Goal: Information Seeking & Learning: Learn about a topic

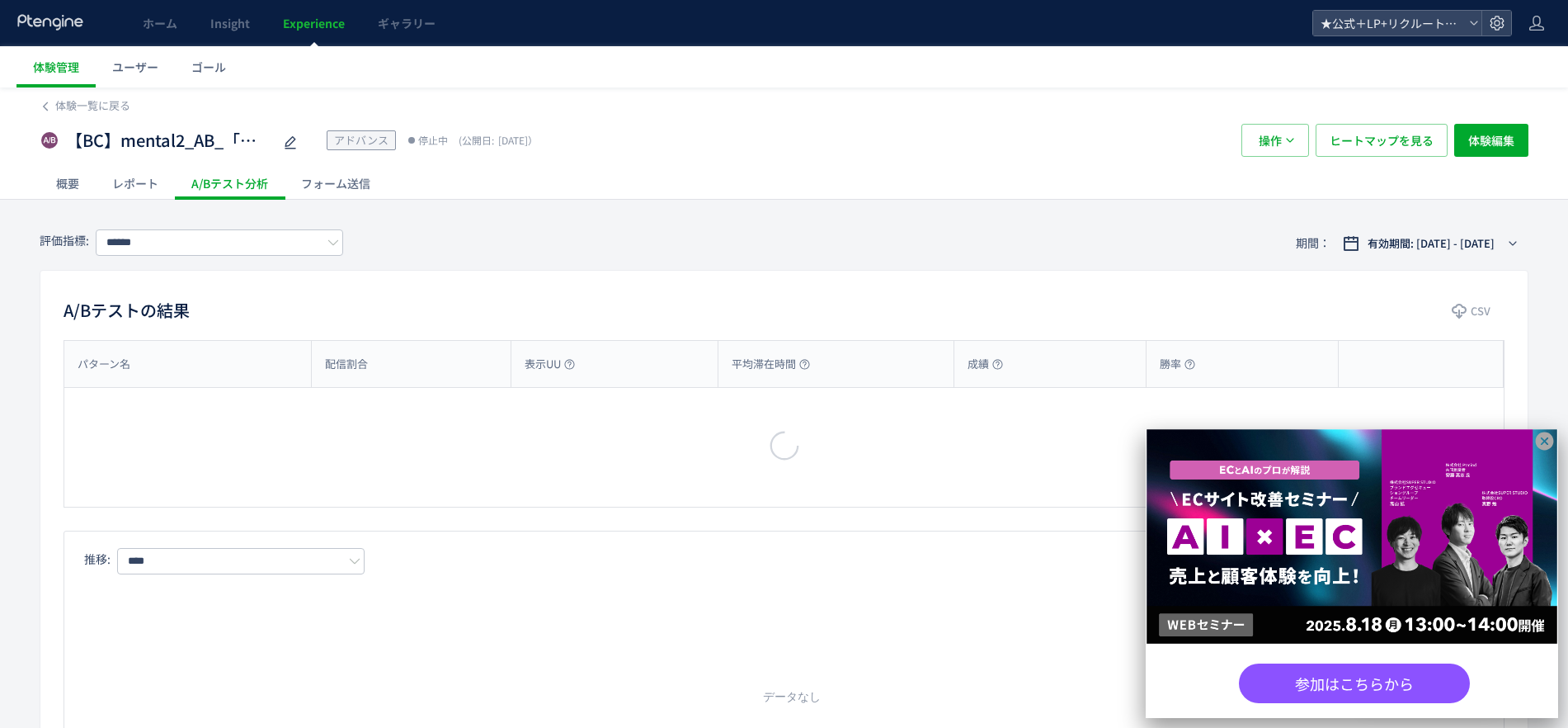
type input "**********"
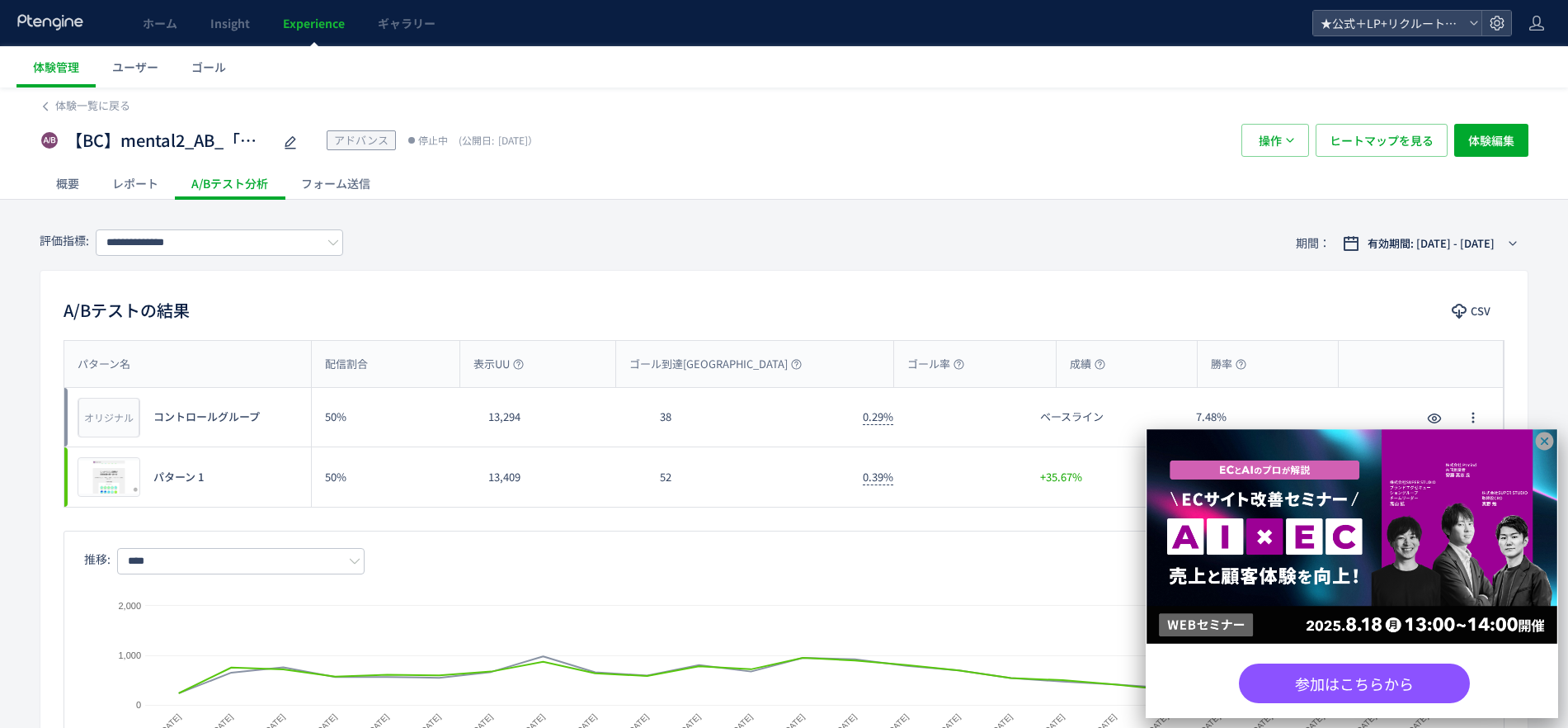
click at [1546, 442] on icon at bounding box center [1544, 441] width 20 height 20
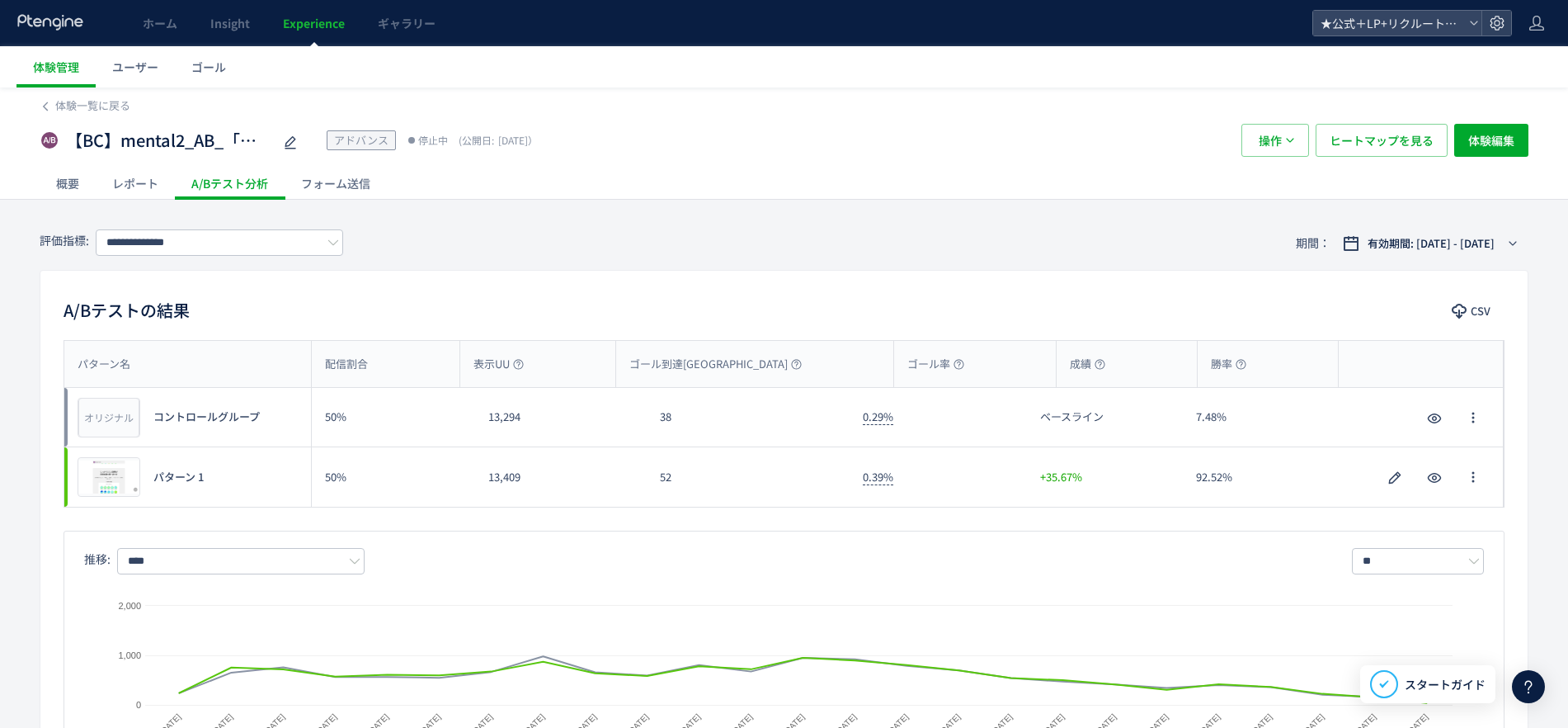
click at [68, 17] on icon at bounding box center [51, 22] width 68 height 17
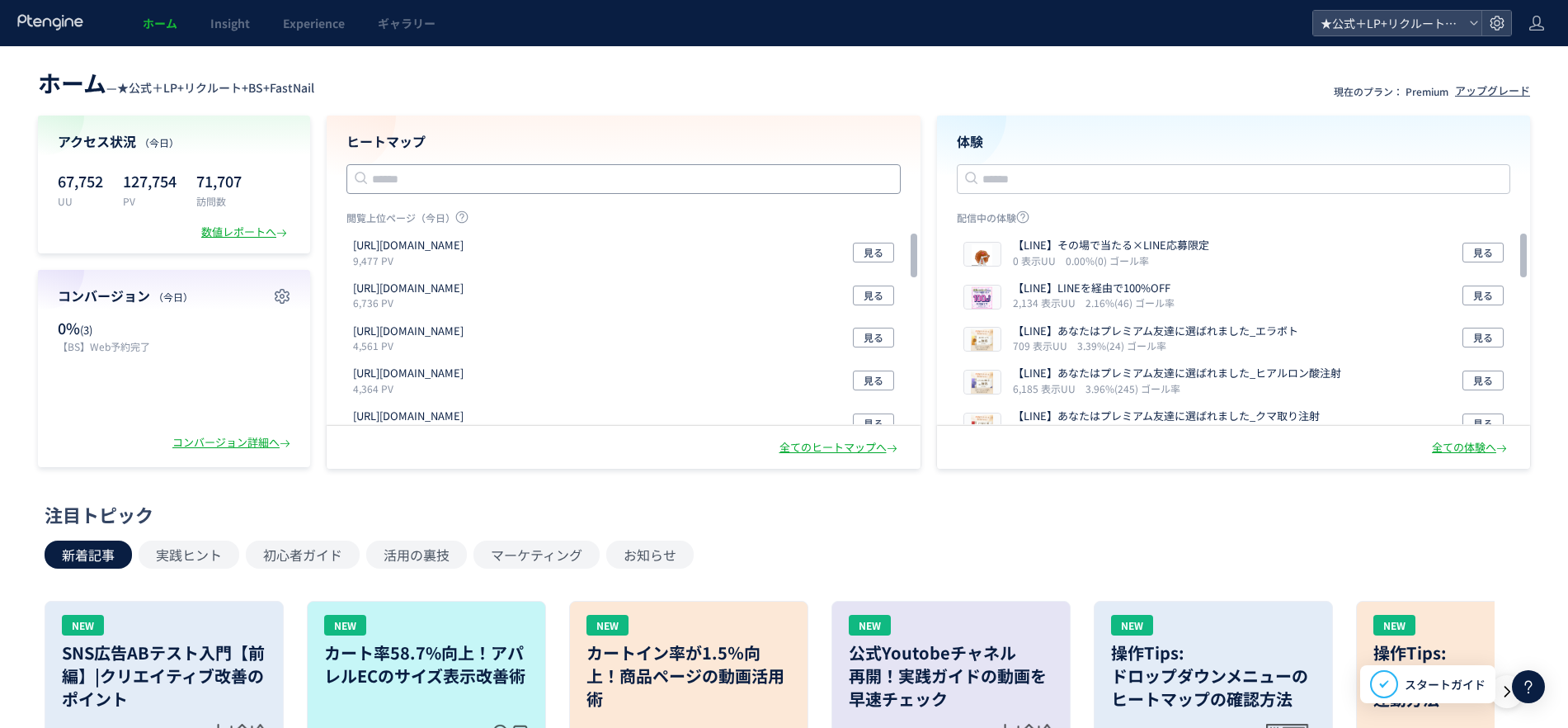
click at [659, 176] on input "text" at bounding box center [623, 179] width 554 height 30
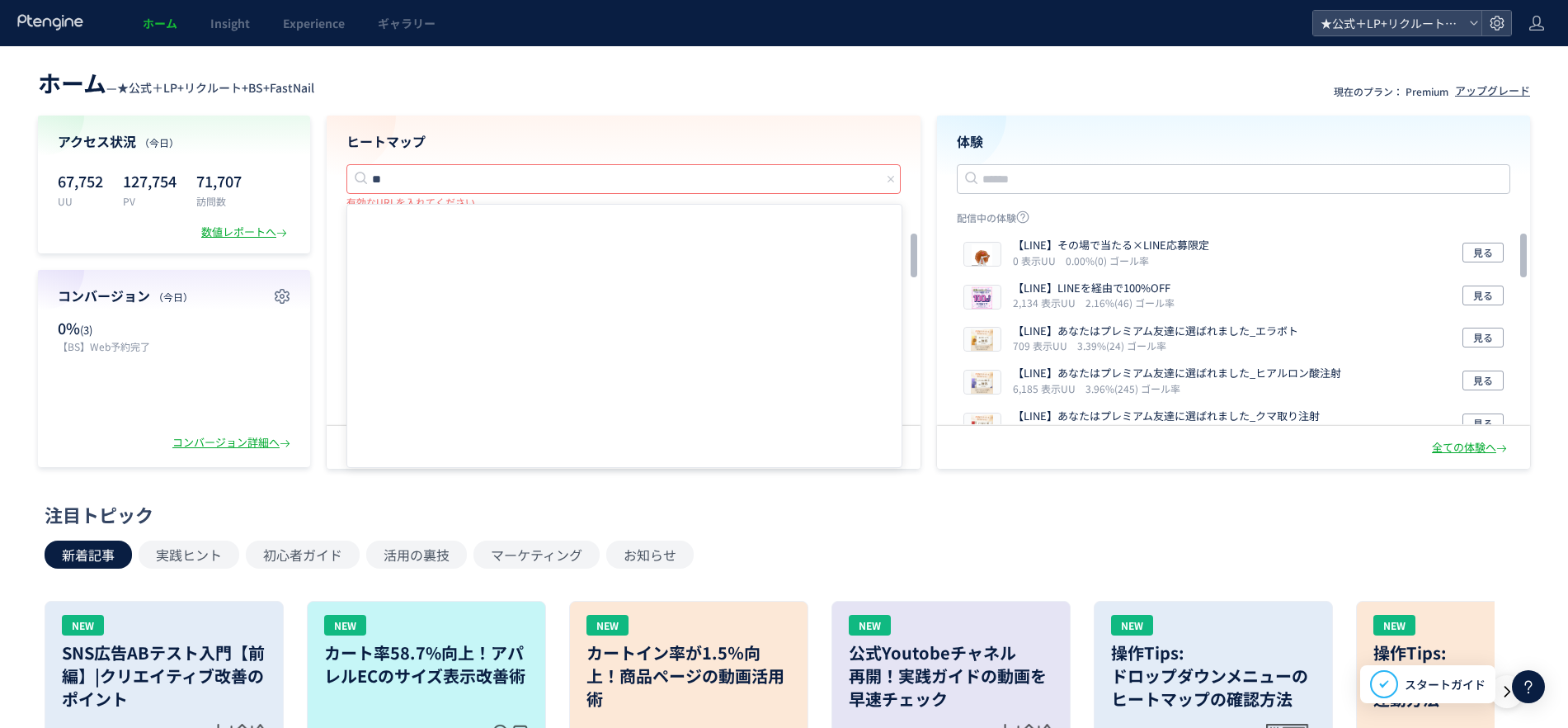
type input "*"
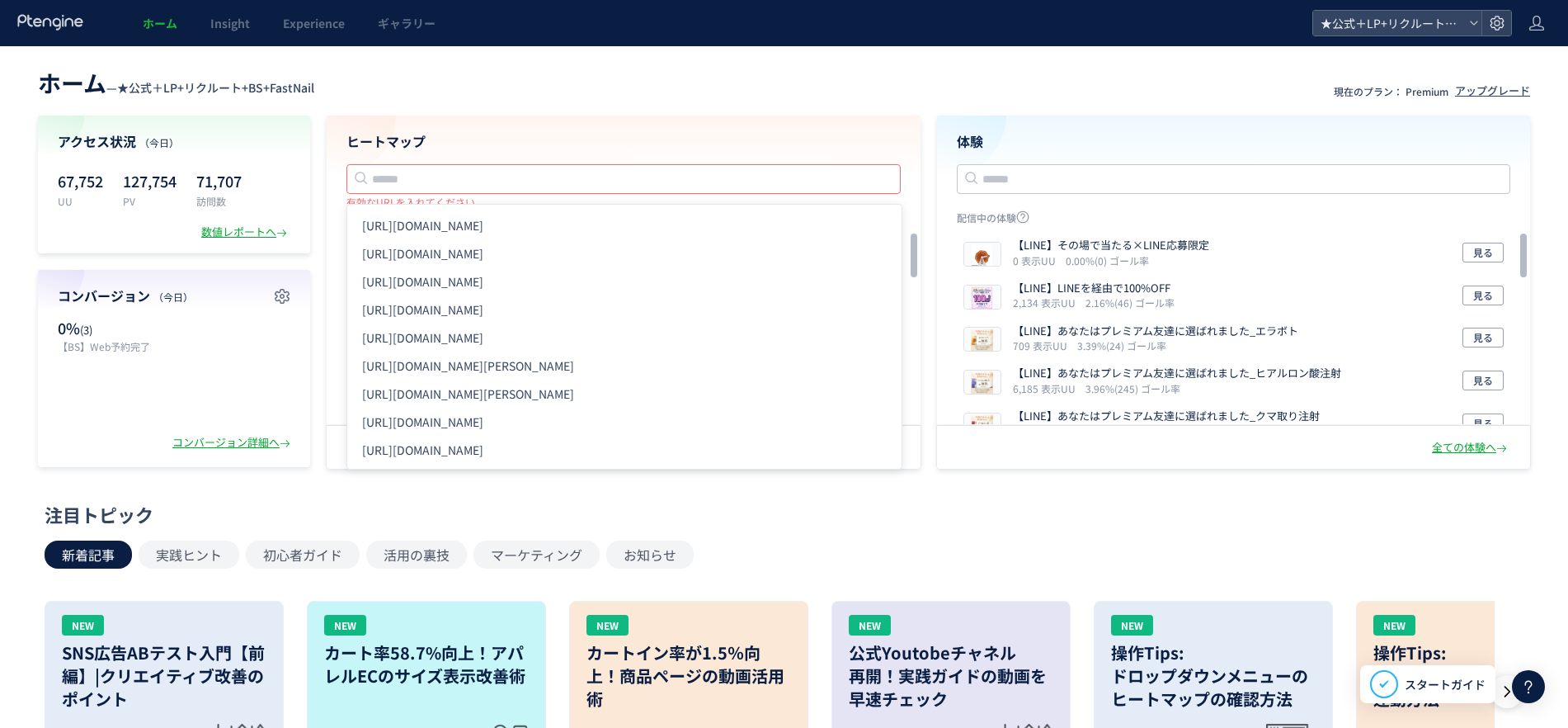
click at [714, 106] on div "ホーム — ★公式＋LP+リクルート+BS+FastNail 現在のプラン： Premium アップグレード アクセス状況 （[DATE]） 67,752 U…" at bounding box center [784, 266] width 1568 height 406
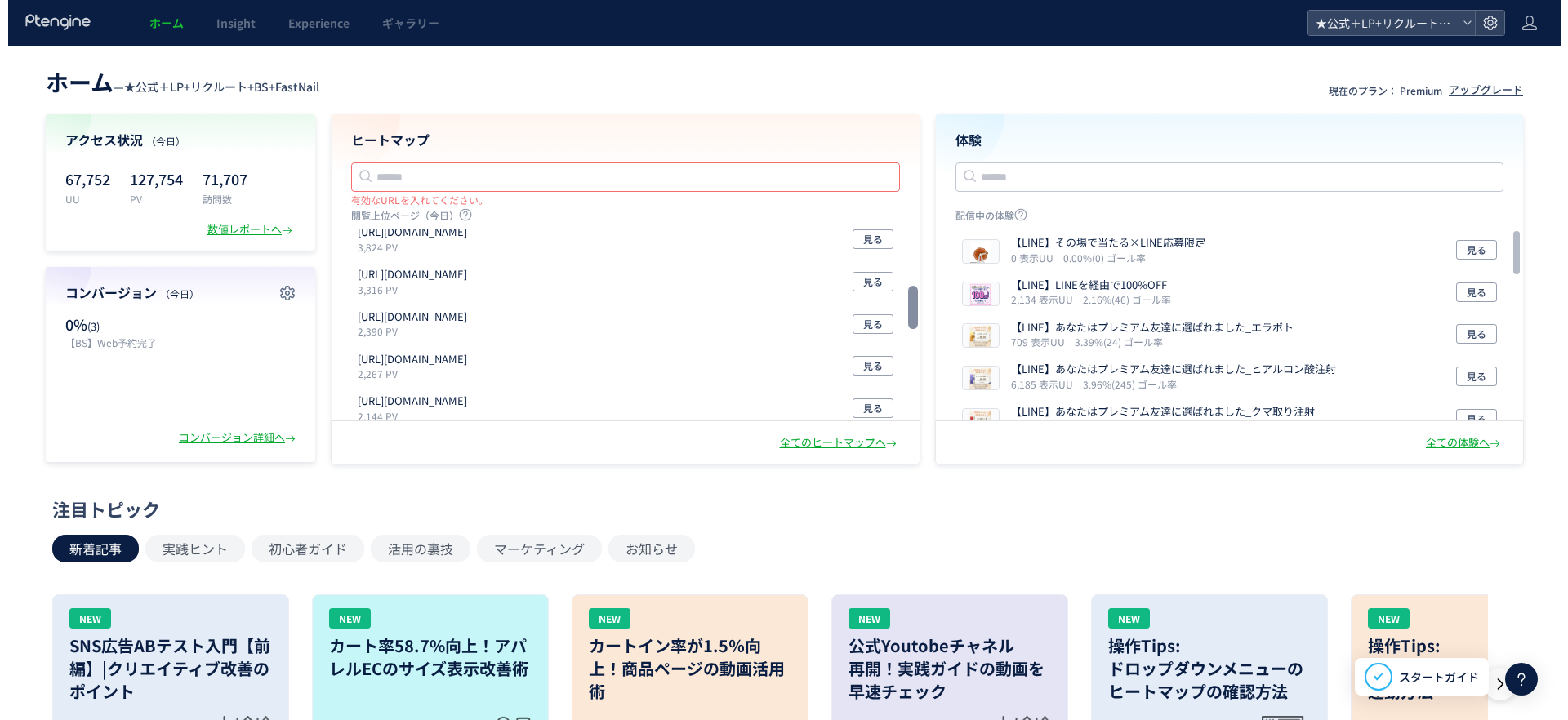
scroll to position [267, 0]
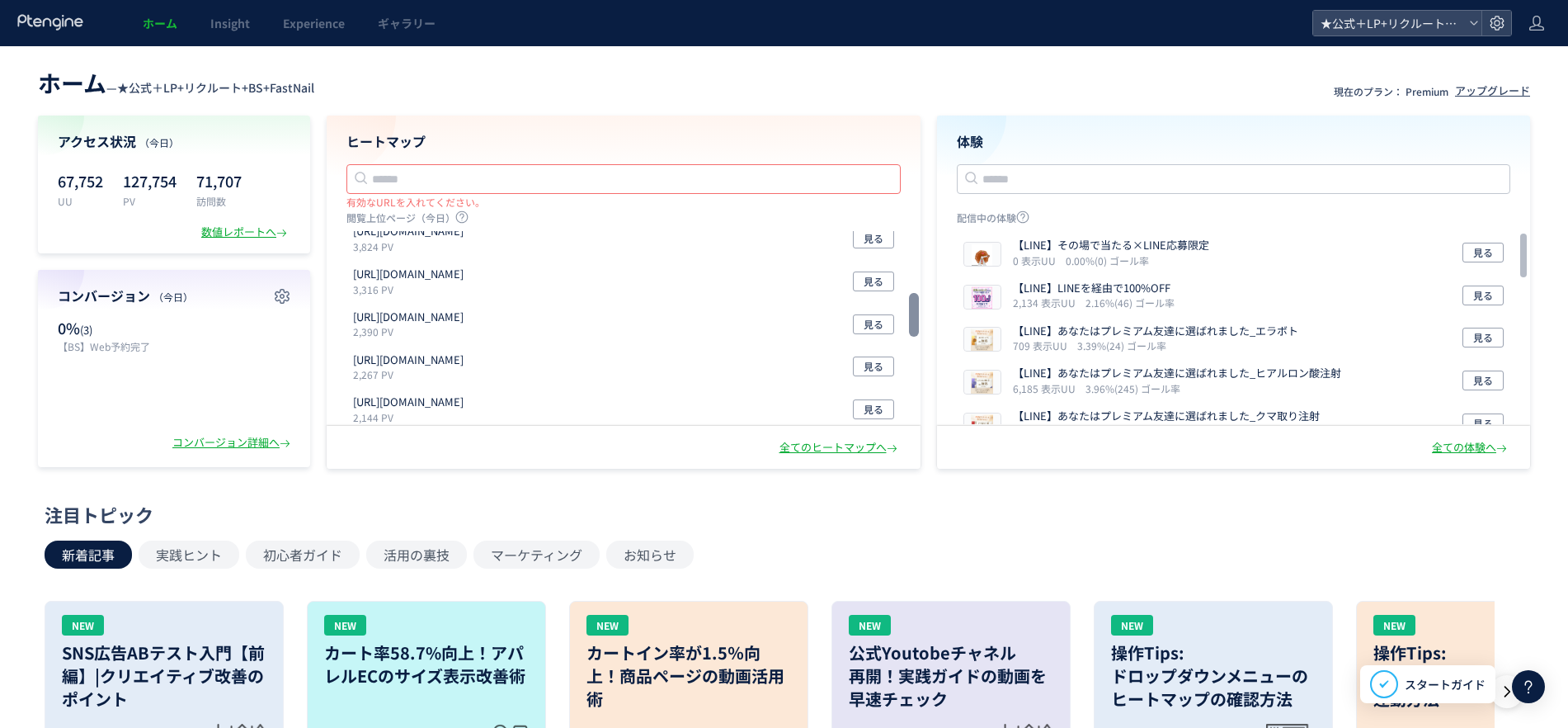
drag, startPoint x: 913, startPoint y: 259, endPoint x: 904, endPoint y: 320, distance: 61.7
click at [909, 320] on div at bounding box center [914, 314] width 10 height 44
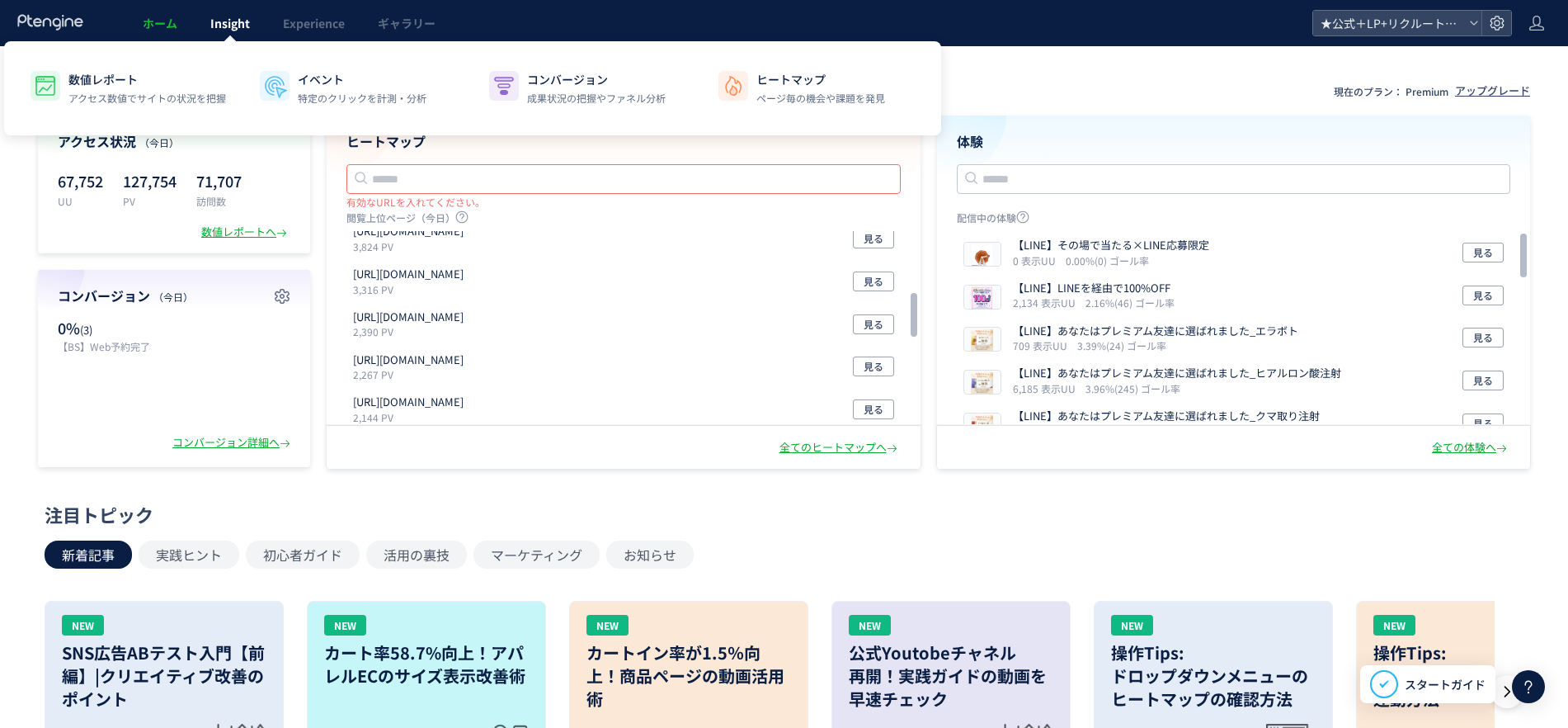
click at [226, 24] on span "Insight" at bounding box center [230, 23] width 40 height 17
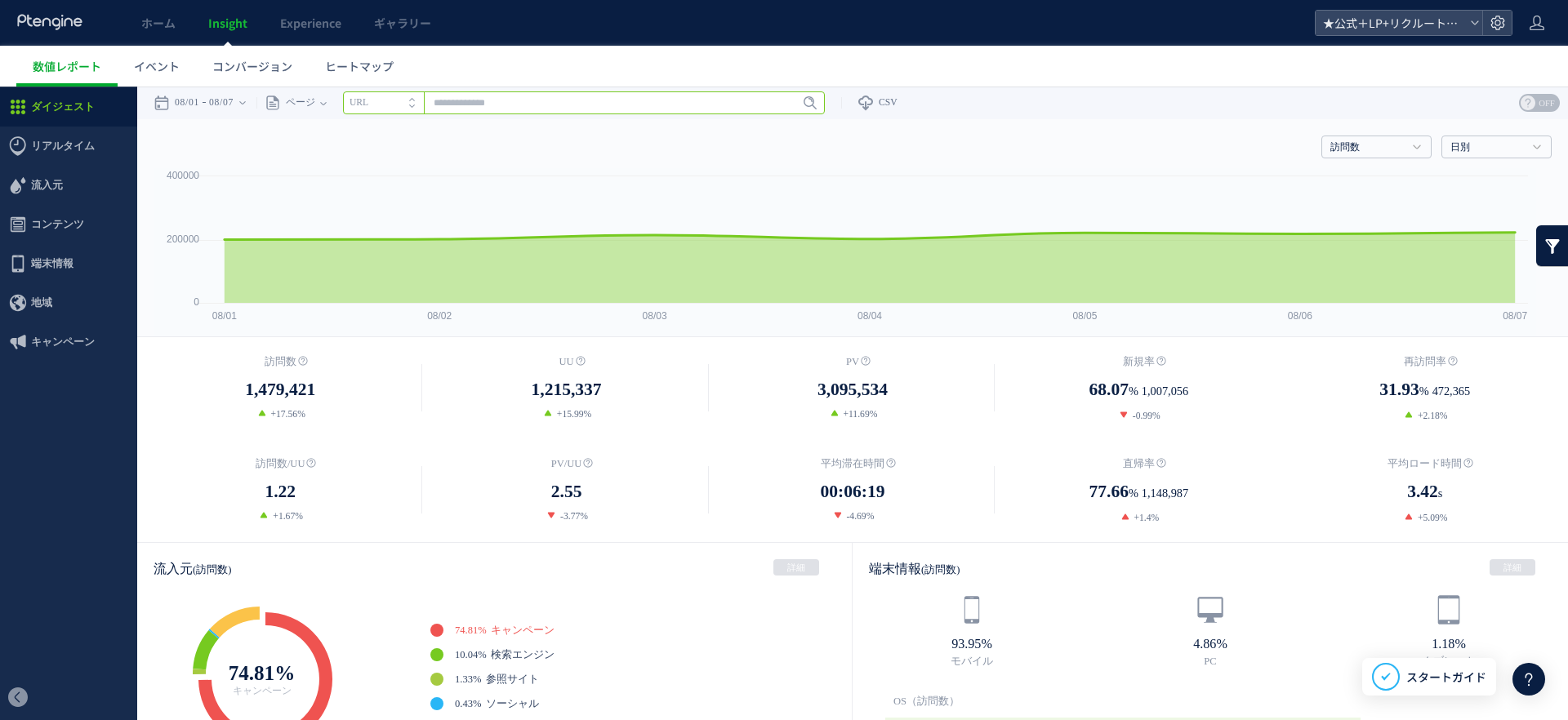
click at [504, 103] on input "text" at bounding box center [584, 103] width 482 height 23
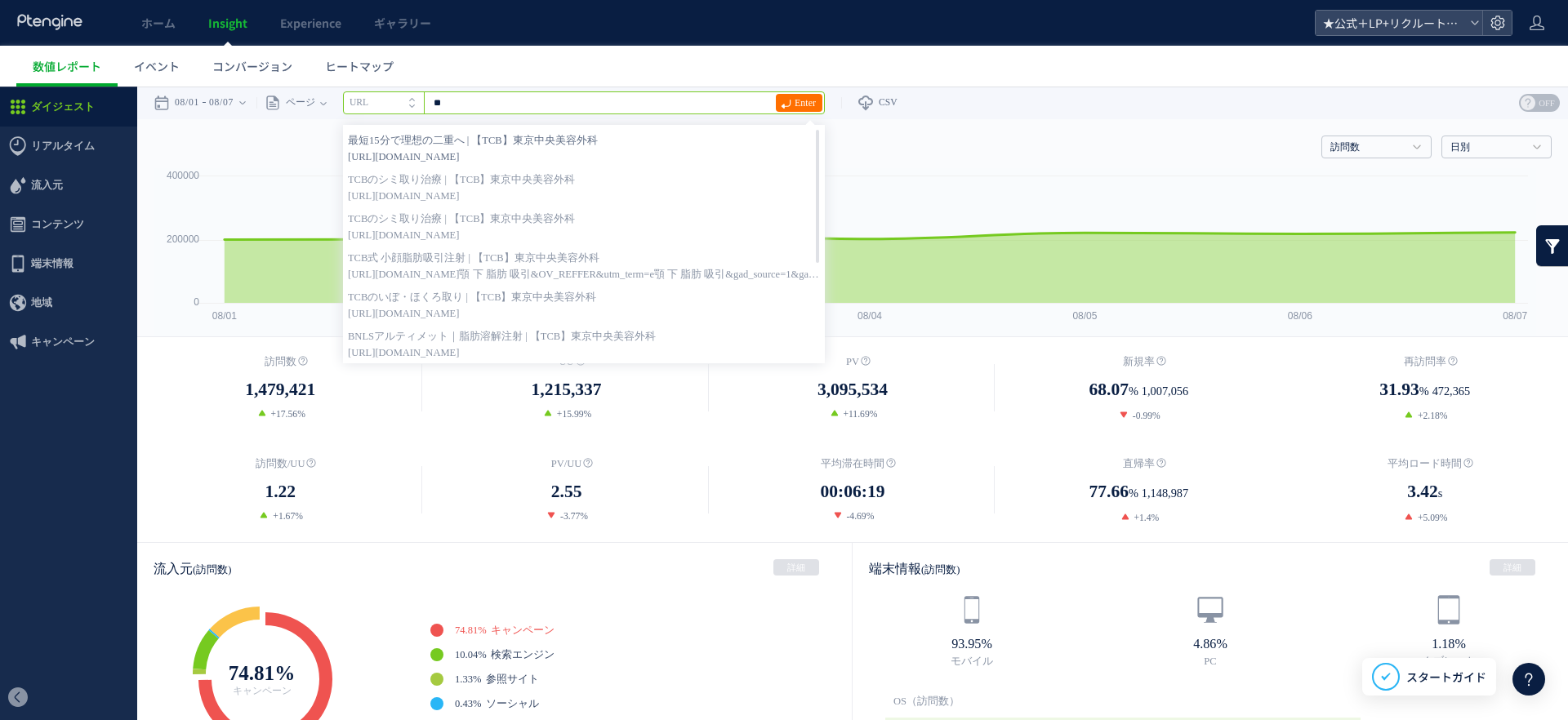
drag, startPoint x: 828, startPoint y: 147, endPoint x: 806, endPoint y: 136, distance: 24.6
click at [806, 136] on div "最短15分で理想の二重へ | 【TCB】東京中央美容外科 [URL][DOMAIN_NAME] TCBのシミ取り治療 | 【TCB】東京中央美容外科 TCBの…" at bounding box center [584, 245] width 472 height 229
click at [969, 97] on div "戻る デフォルト設定では本日のデータを表示しています。 カレンダーでご覧になりたい期間を指定することができます。 08/01 08/07 [DATE] [DA…" at bounding box center [852, 103] width 1431 height 33
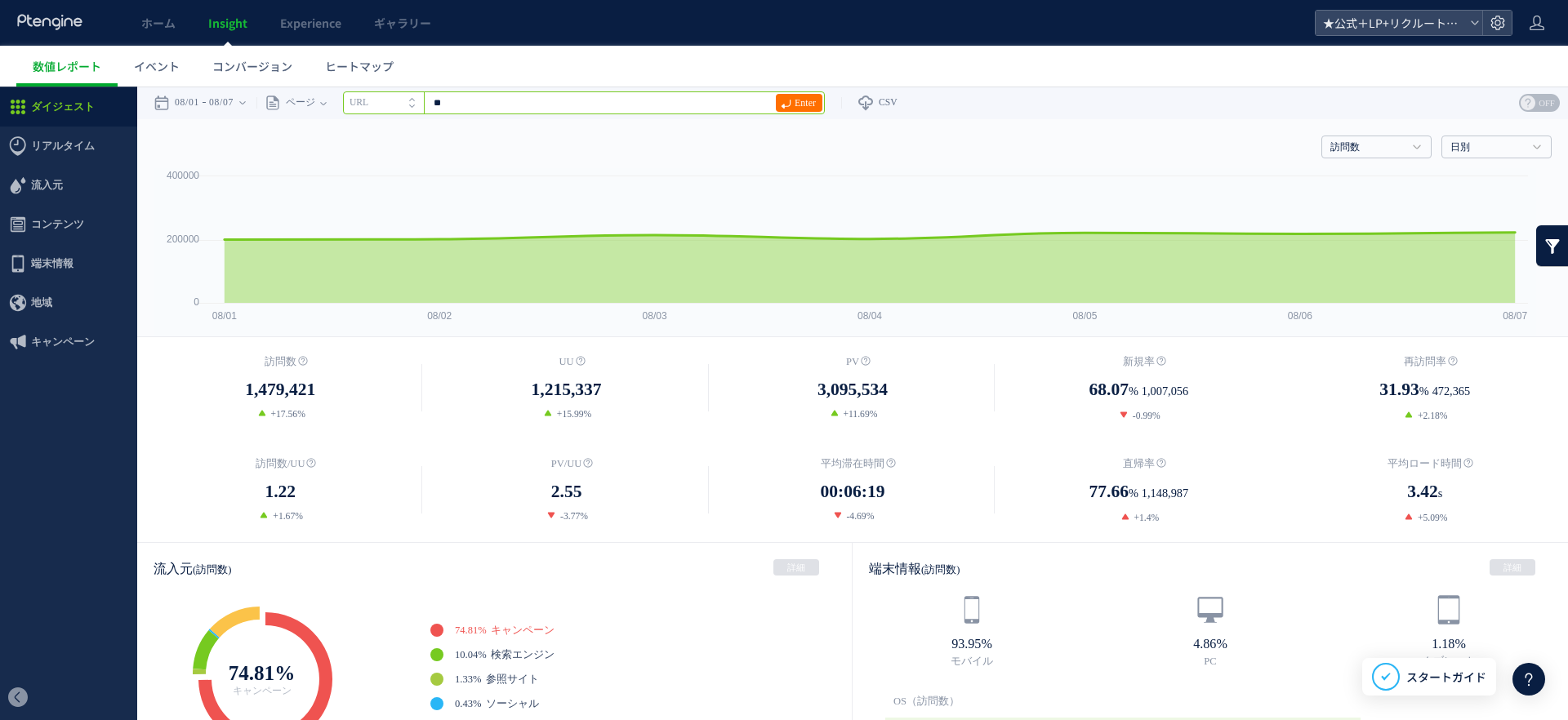
click at [563, 93] on input "**" at bounding box center [584, 103] width 482 height 23
type input "*"
click at [611, 134] on div "訪問数 訪問数 [GEOGRAPHIC_DATA] PV 新規率 再訪問率 訪問数/UU PV/UU 平均滞在時間 直帰率 平均ロード時間 日別" at bounding box center [853, 143] width 1398 height 49
